Goal: Browse casually

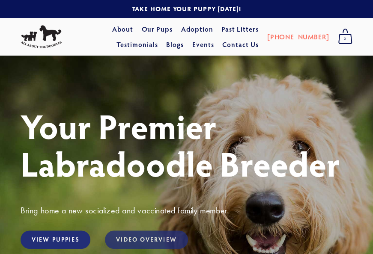
click at [164, 241] on link "Video Overview" at bounding box center [146, 240] width 83 height 18
click at [144, 243] on link "Video Overview" at bounding box center [146, 240] width 83 height 18
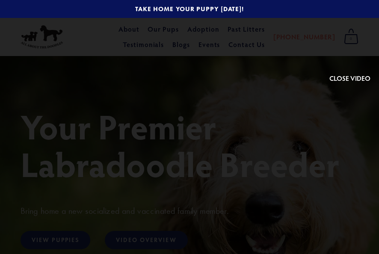
click at [347, 76] on button at bounding box center [350, 46] width 41 height 75
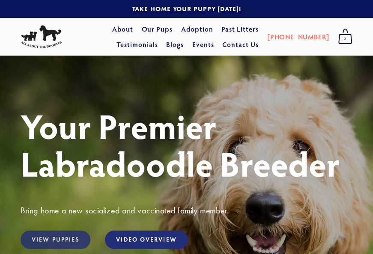
click at [51, 241] on link "View Puppies" at bounding box center [56, 240] width 70 height 18
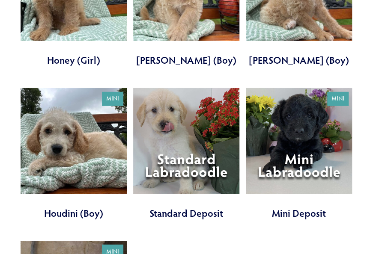
scroll to position [738, 0]
